Goal: Transaction & Acquisition: Purchase product/service

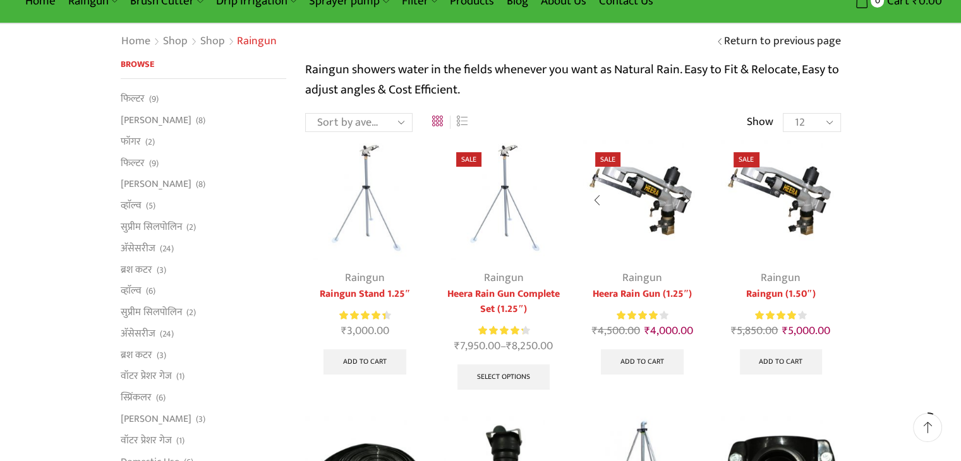
scroll to position [63, 0]
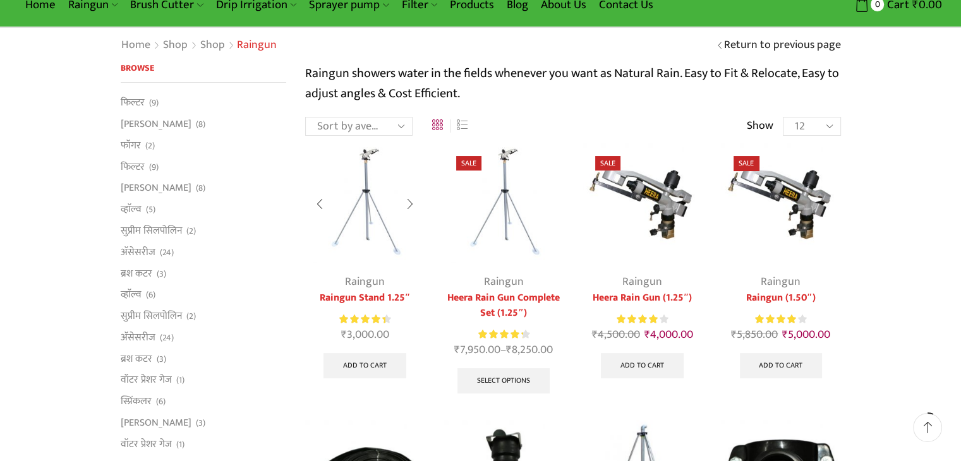
click at [375, 182] on img at bounding box center [364, 202] width 119 height 119
